Goal: Task Accomplishment & Management: Manage account settings

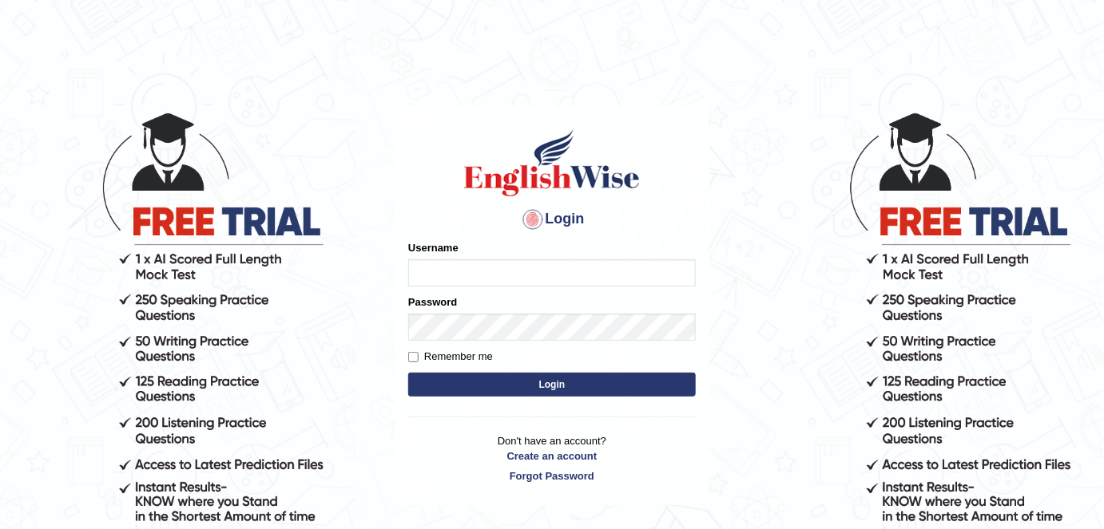
drag, startPoint x: 755, startPoint y: 285, endPoint x: 747, endPoint y: 284, distance: 8.0
click at [755, 285] on body "Login Please fix the following errors: Username Password Remember me Login Don'…" at bounding box center [552, 319] width 1104 height 529
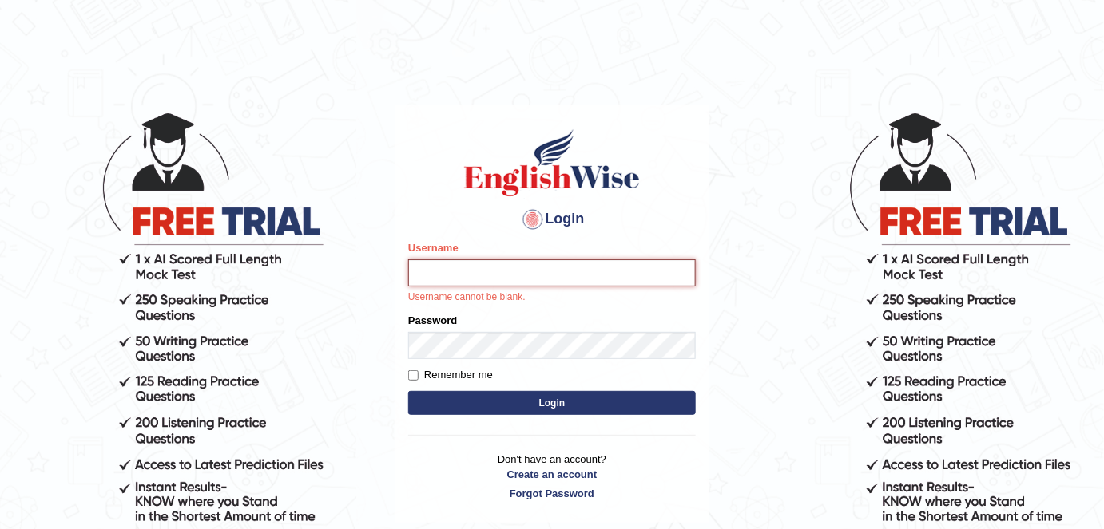
click at [519, 275] on input "Username" at bounding box center [551, 273] width 287 height 27
type input "LaxmikanthR"
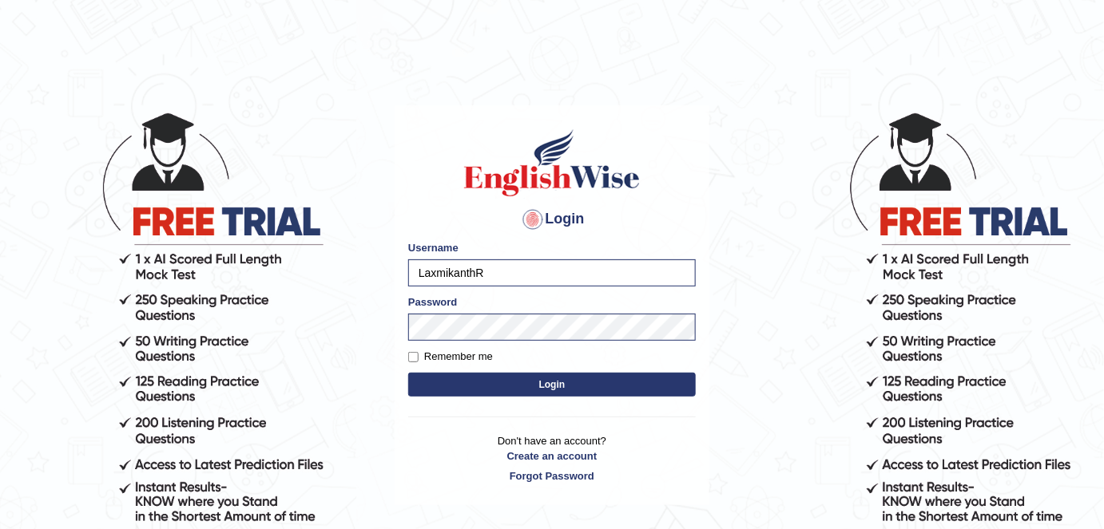
click at [613, 384] on button "Login" at bounding box center [551, 385] width 287 height 24
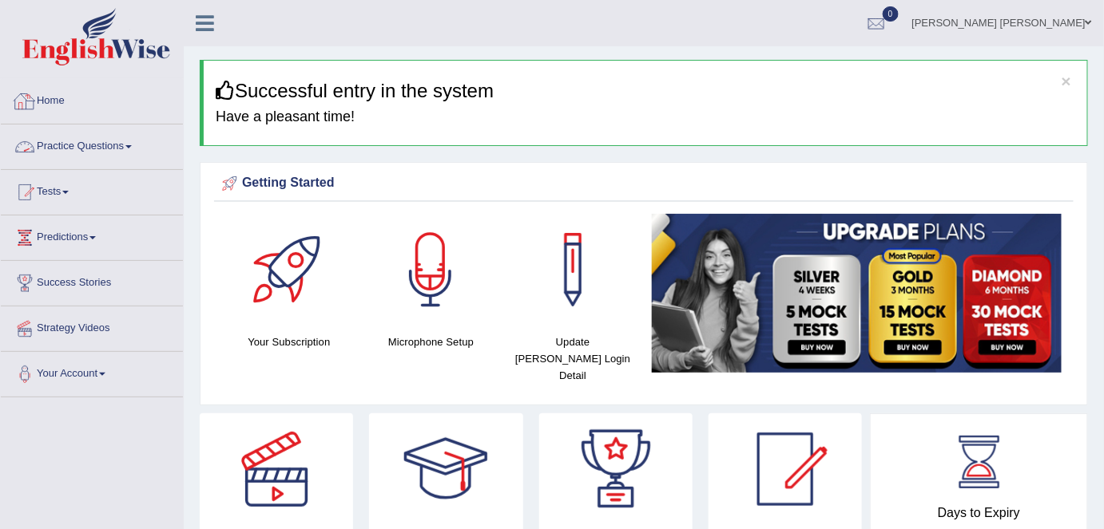
click at [61, 105] on link "Home" at bounding box center [92, 99] width 182 height 40
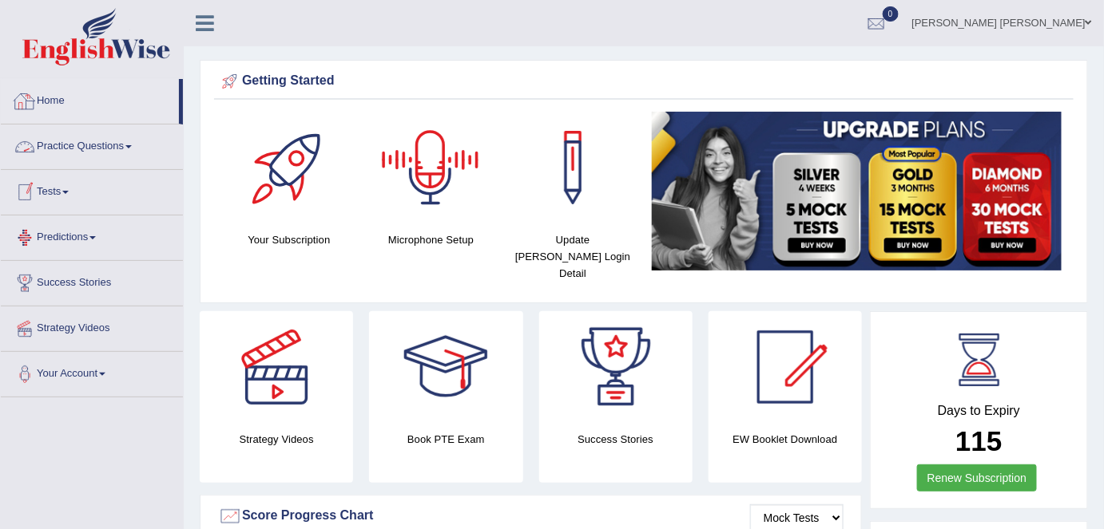
click at [81, 164] on link "Practice Questions" at bounding box center [92, 145] width 182 height 40
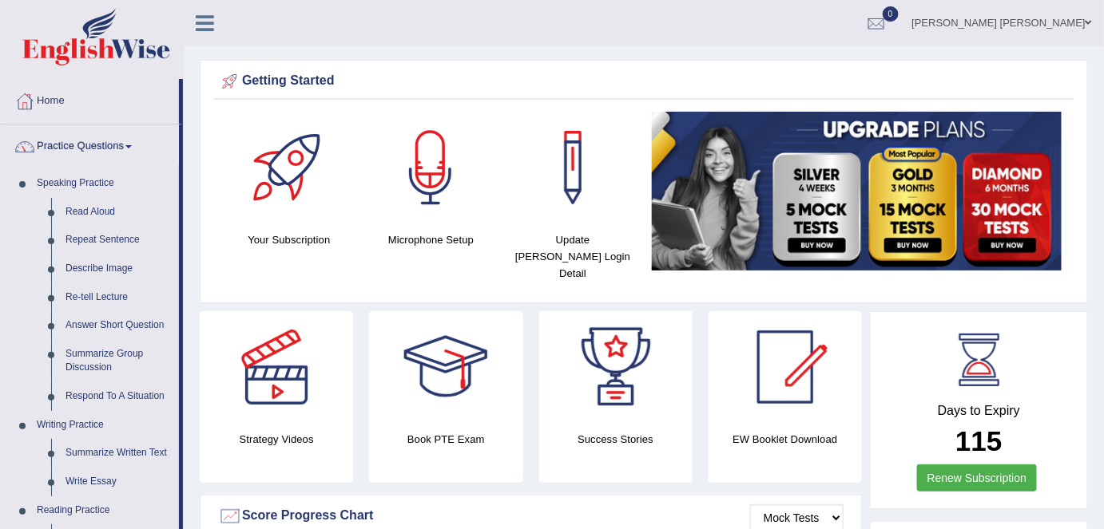
click at [97, 149] on link "Practice Questions" at bounding box center [90, 145] width 178 height 40
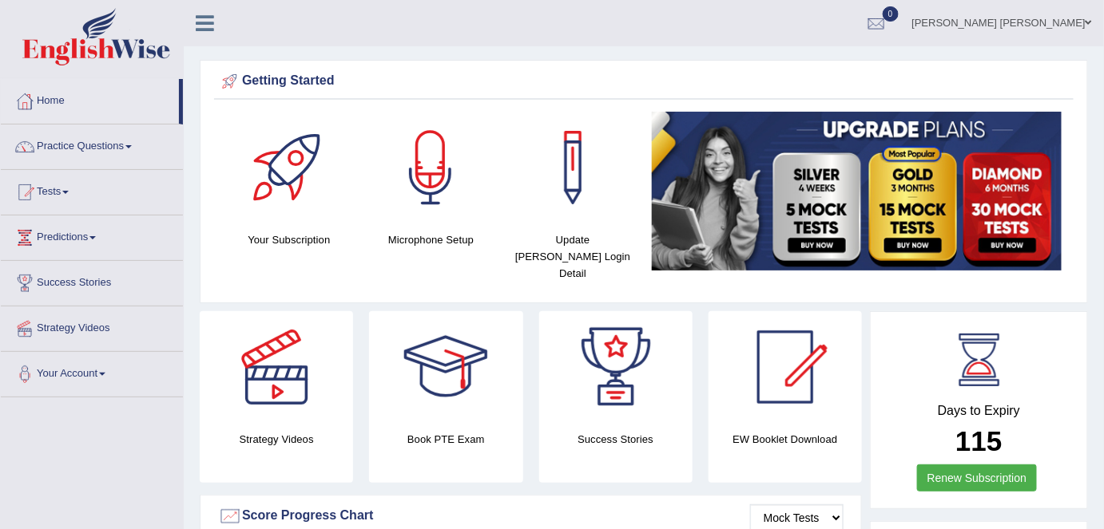
click at [97, 149] on link "Practice Questions" at bounding box center [92, 145] width 182 height 40
